Goal: Task Accomplishment & Management: Manage account settings

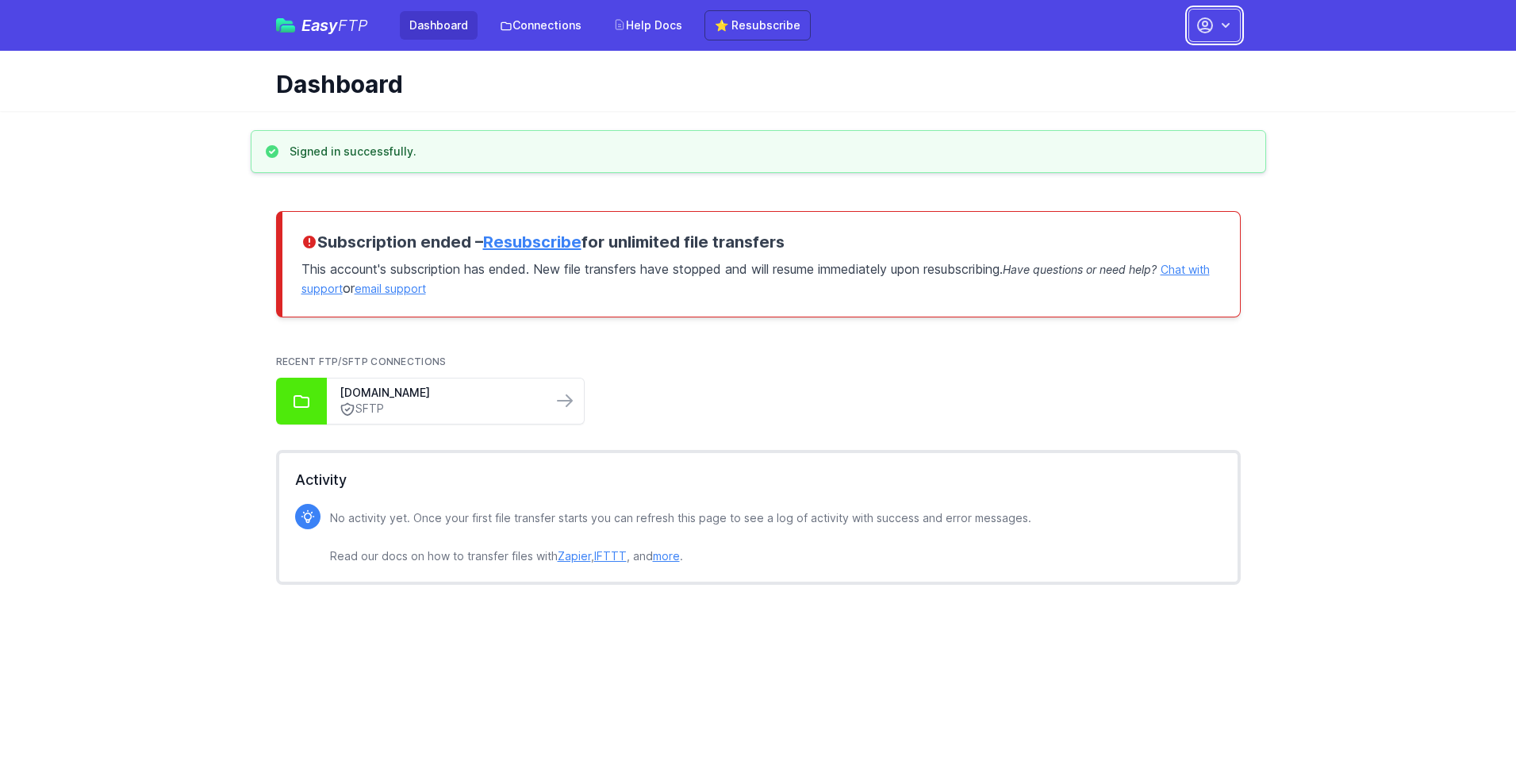
click at [1215, 25] on button "button" at bounding box center [1215, 25] width 52 height 34
click at [1165, 66] on link "Account Settings" at bounding box center [1165, 66] width 153 height 29
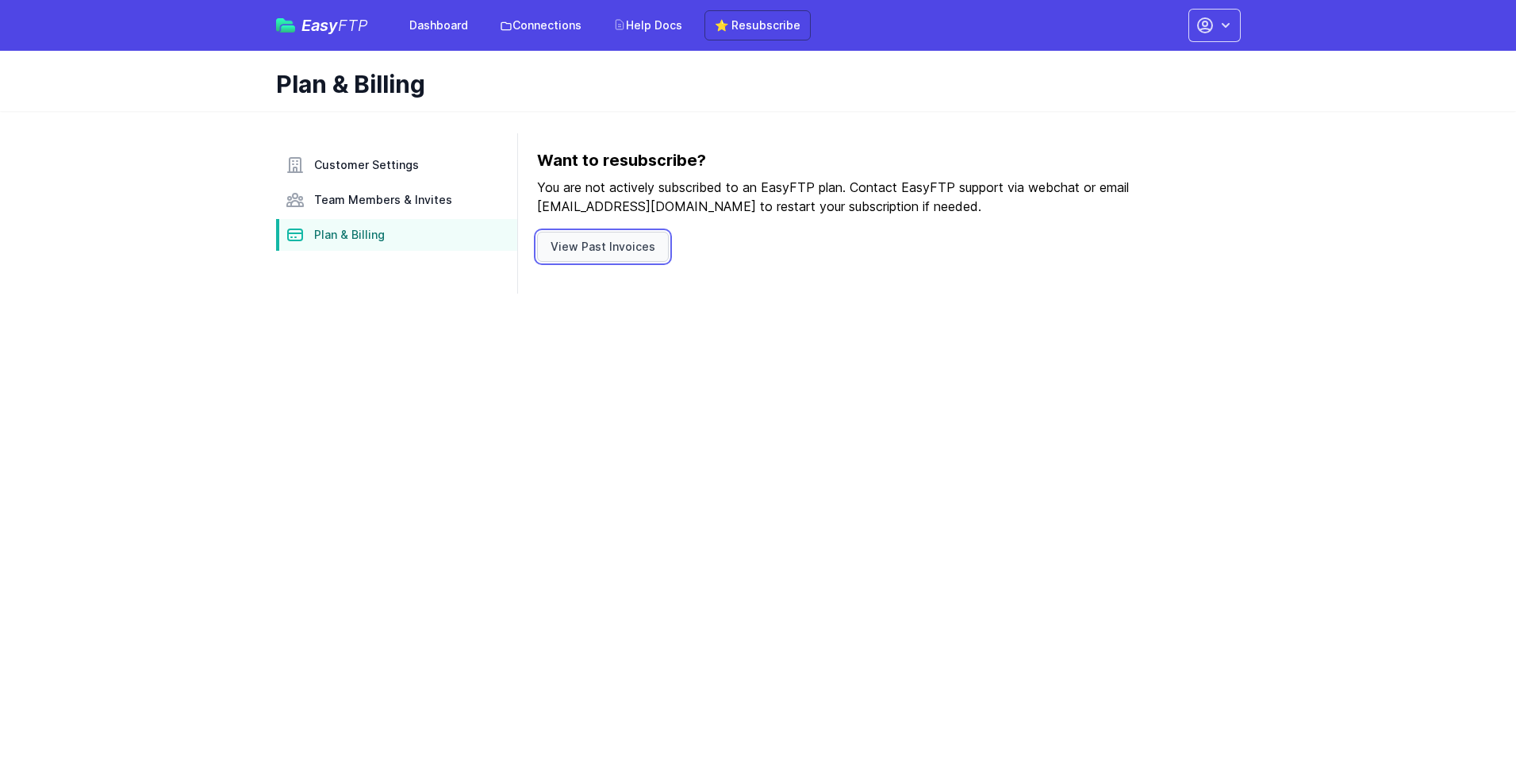
click at [600, 247] on link "View Past Invoices" at bounding box center [603, 246] width 131 height 30
